Goal: Check status: Check status

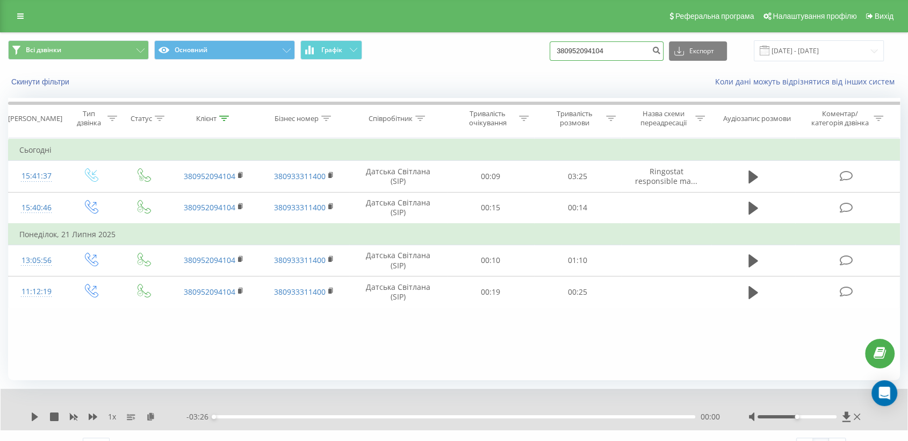
drag, startPoint x: 636, startPoint y: 53, endPoint x: 446, endPoint y: 40, distance: 190.7
click at [446, 40] on div "Всі дзвінки Основний Графік 380952094104 Експорт .csv .xls .xlsx [DATE] - [DATE]" at bounding box center [454, 51] width 907 height 36
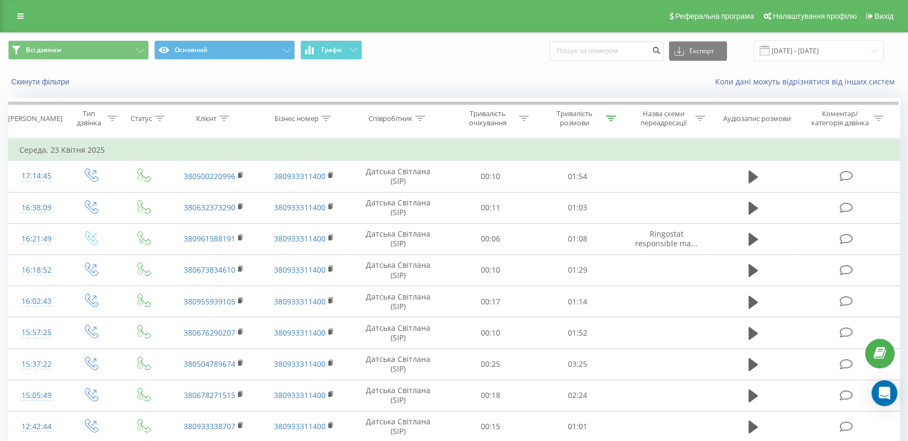
click at [770, 53] on span at bounding box center [765, 51] width 10 height 10
click at [793, 51] on input "23.04.2025 - 23.04.2025" at bounding box center [819, 50] width 130 height 21
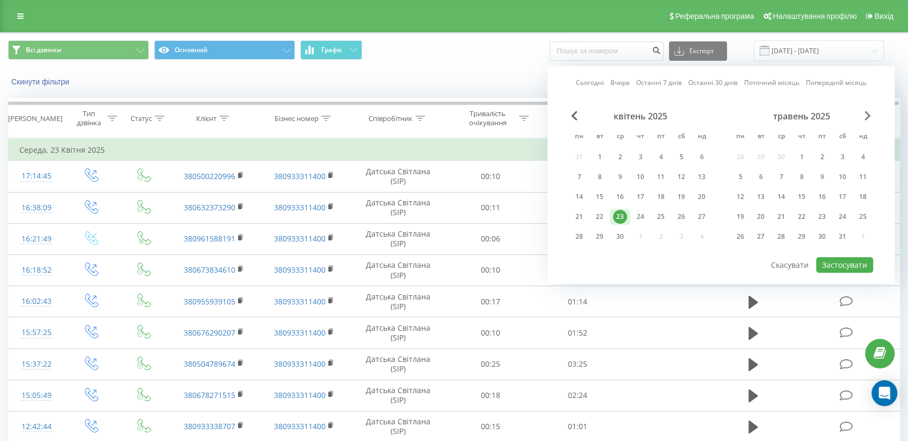
click at [868, 115] on span "Next Month" at bounding box center [868, 116] width 6 height 10
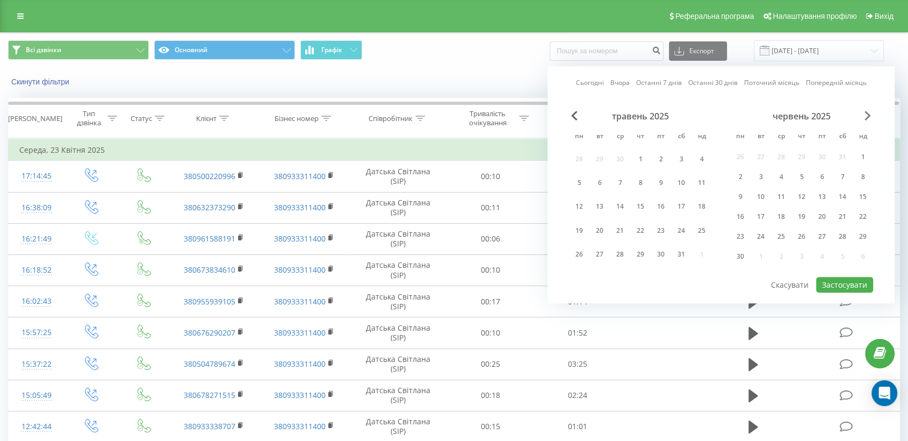
click at [868, 115] on span "Next Month" at bounding box center [868, 116] width 6 height 10
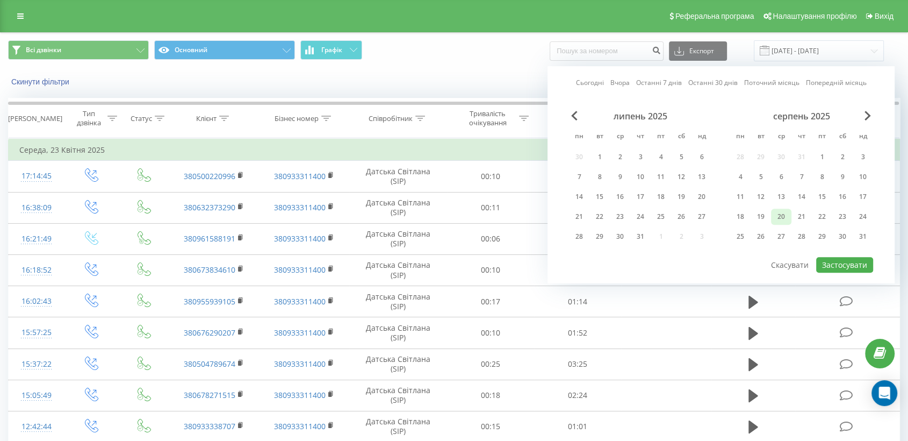
click at [783, 213] on div "20" at bounding box center [782, 217] width 14 height 14
click at [849, 260] on button "Застосувати" at bounding box center [844, 265] width 57 height 16
type input "20.08.2025 - 20.08.2025"
